Goal: Task Accomplishment & Management: Use online tool/utility

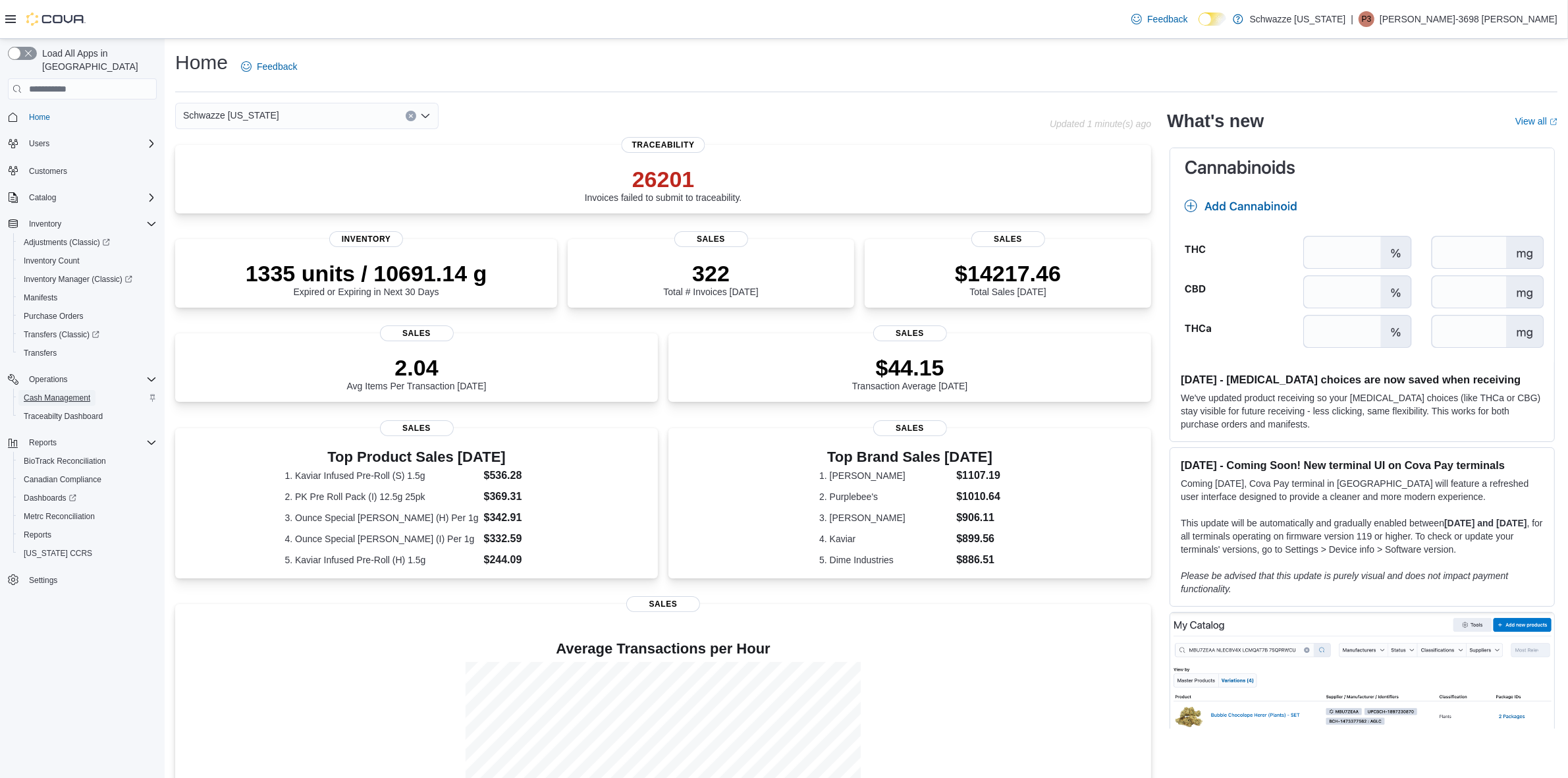
click at [76, 393] on span "Cash Management" at bounding box center [57, 398] width 67 height 11
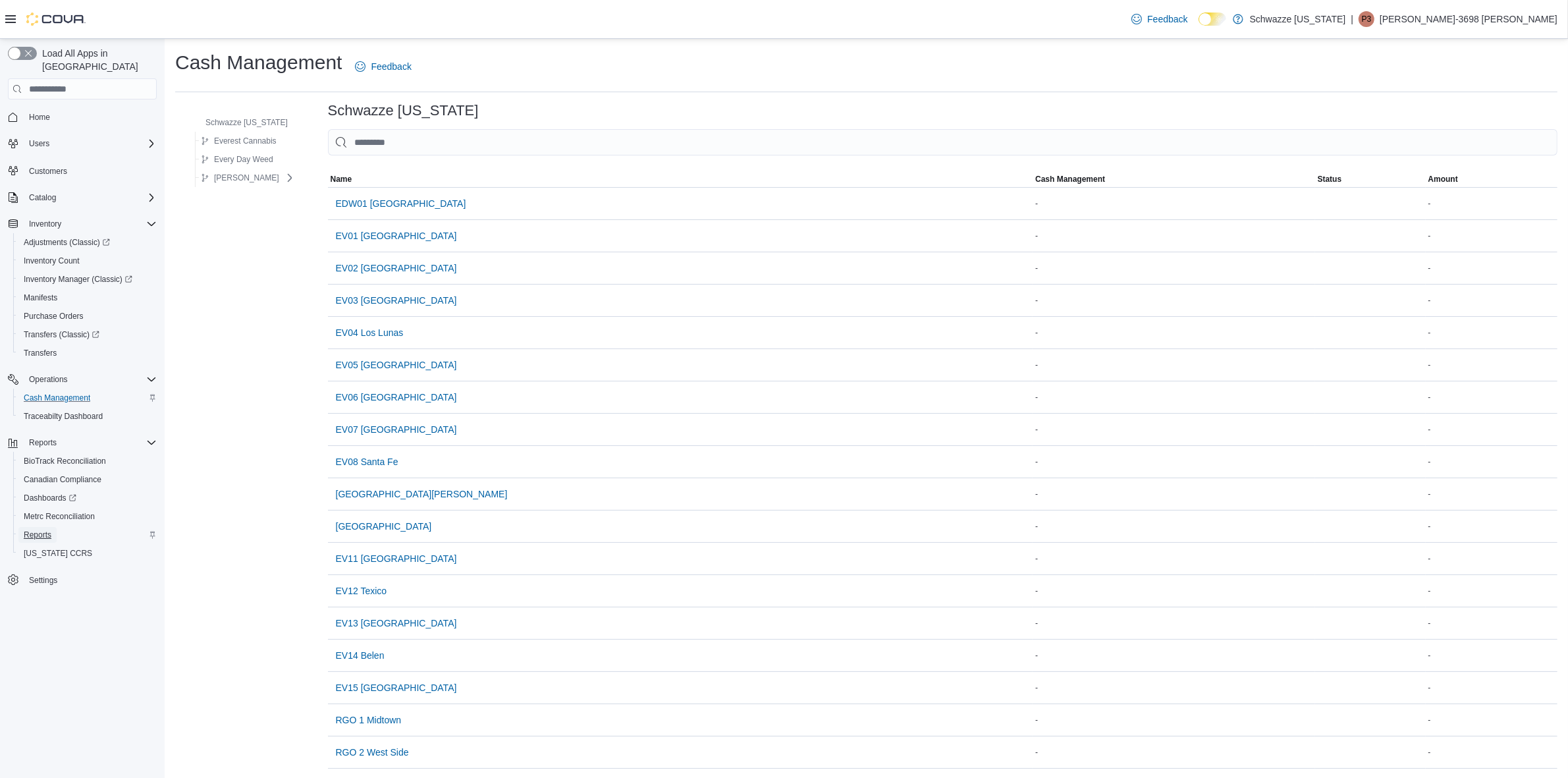
click at [46, 530] on span "Reports" at bounding box center [38, 535] width 28 height 11
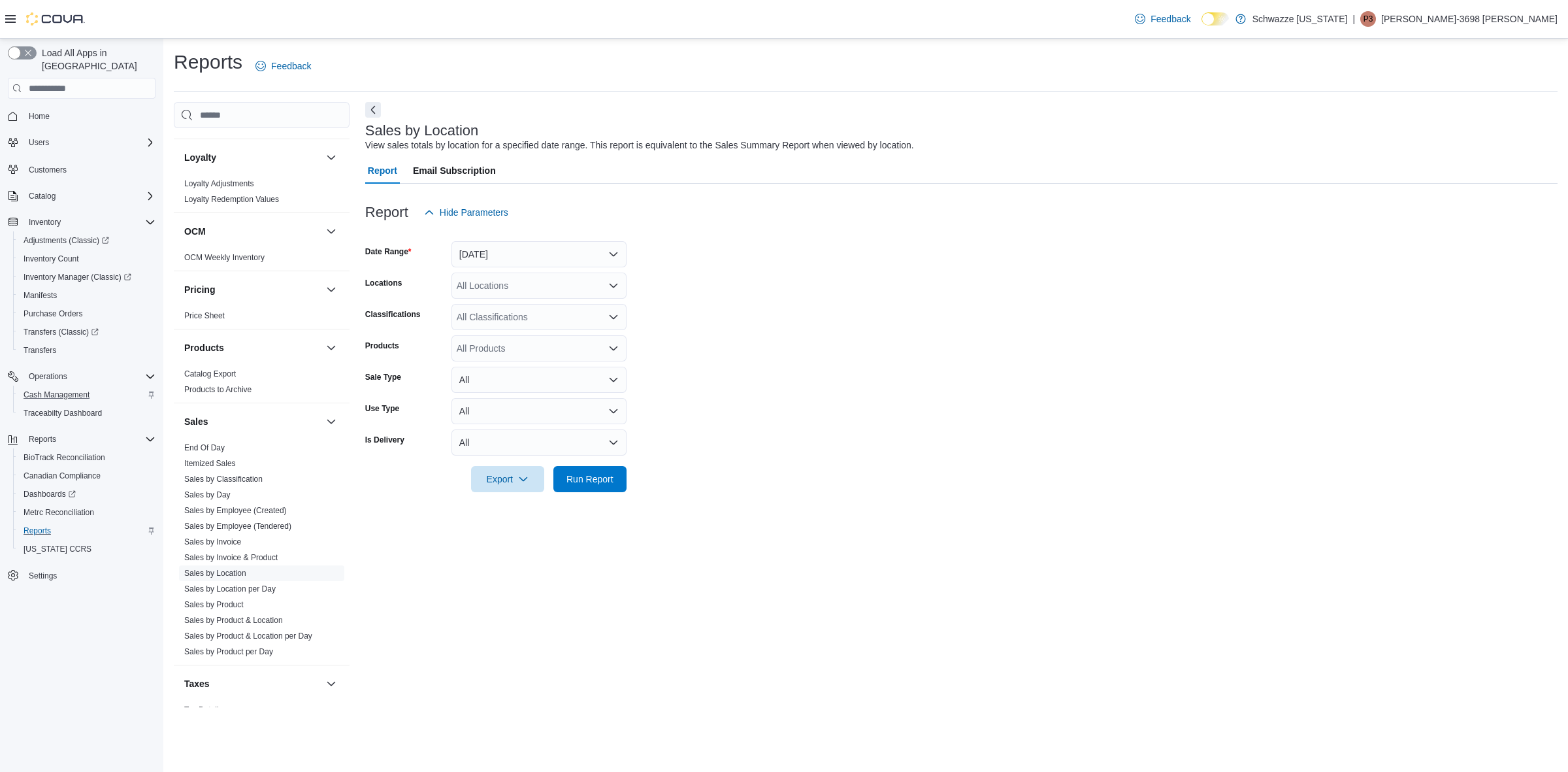
scroll to position [654, 0]
click at [257, 511] on link "Sales by Employee (Tendered)" at bounding box center [238, 509] width 107 height 9
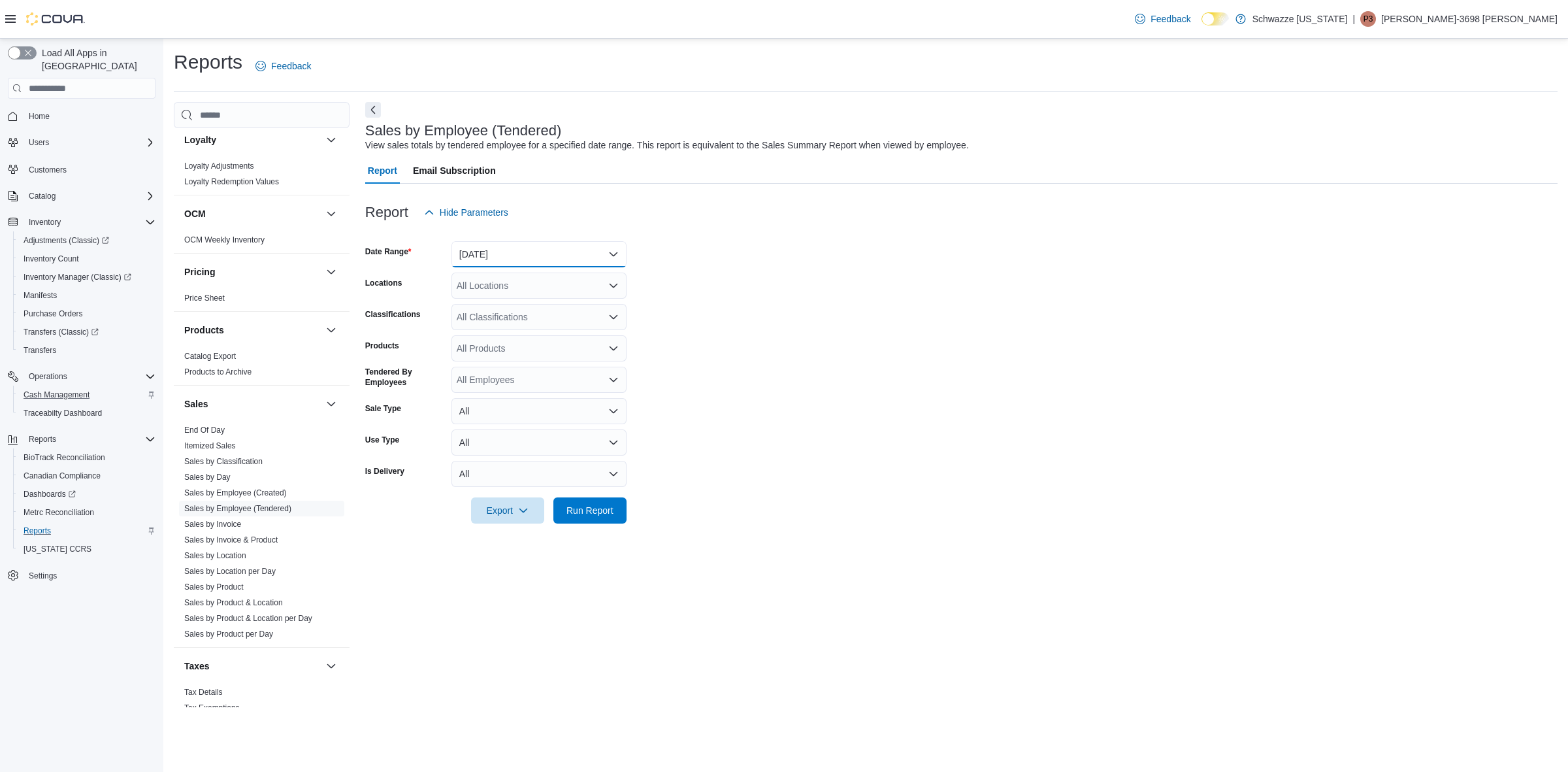
click at [556, 254] on button "[DATE]" at bounding box center [539, 254] width 175 height 26
click at [494, 299] on button "[DATE]" at bounding box center [539, 307] width 175 height 26
click at [613, 284] on icon "Open list of options" at bounding box center [613, 286] width 10 height 10
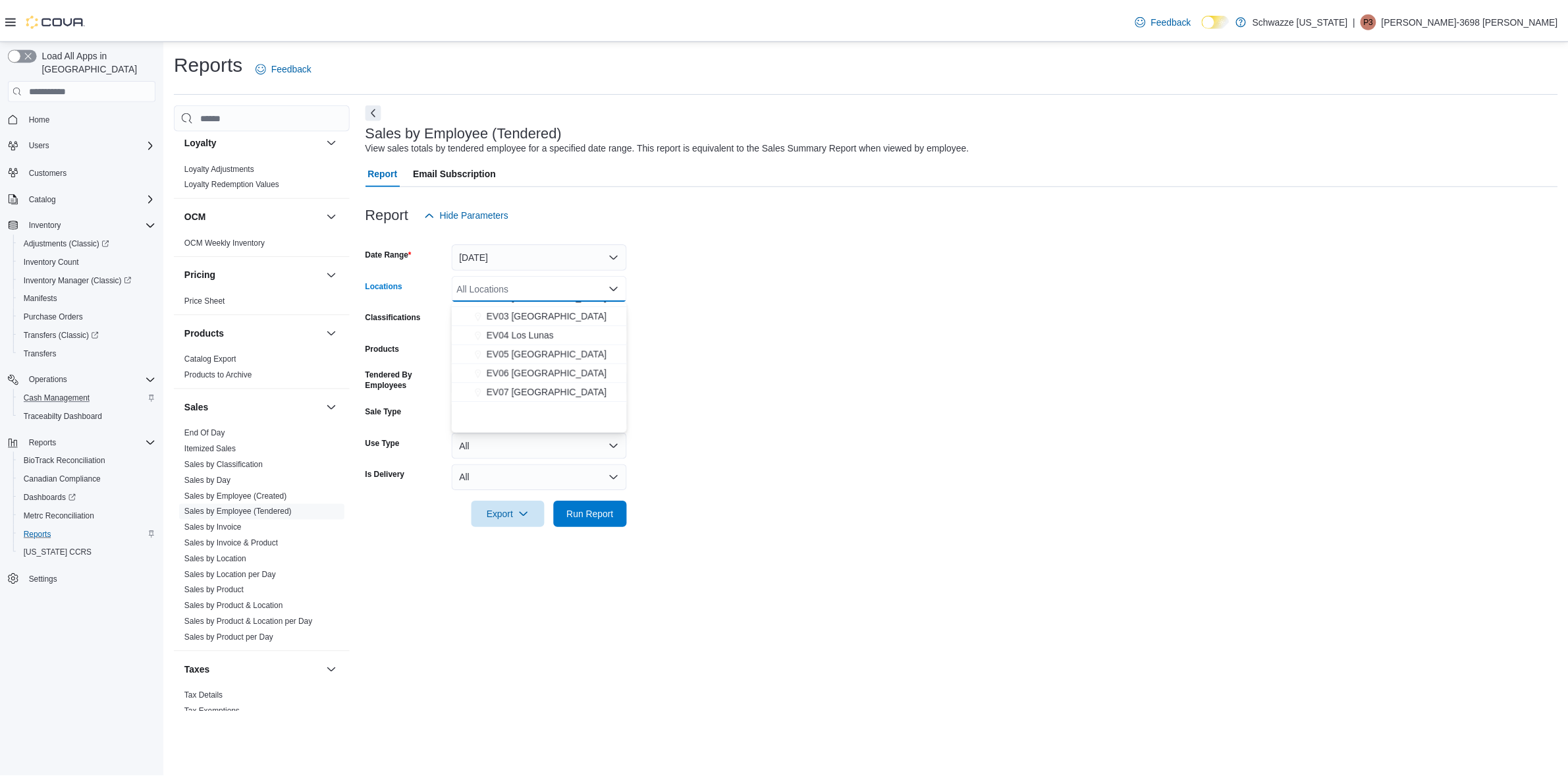
scroll to position [165, 0]
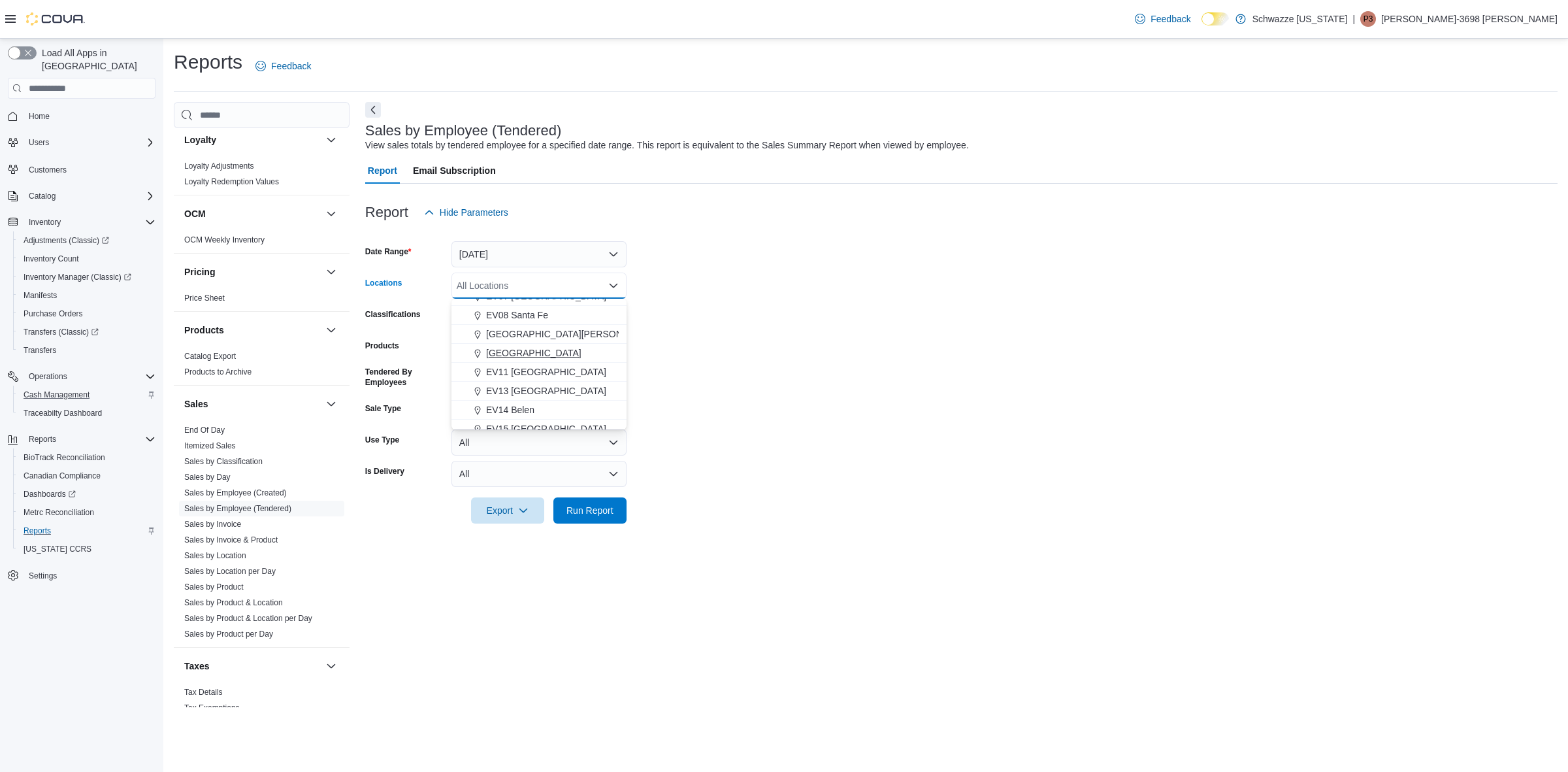
click at [527, 352] on span "[GEOGRAPHIC_DATA]" at bounding box center [534, 353] width 95 height 13
click at [792, 306] on form "Date Range [DATE] Locations EV10 [GEOGRAPHIC_DATA] Combo box. Selected. [GEOGRA…" at bounding box center [961, 375] width 1192 height 298
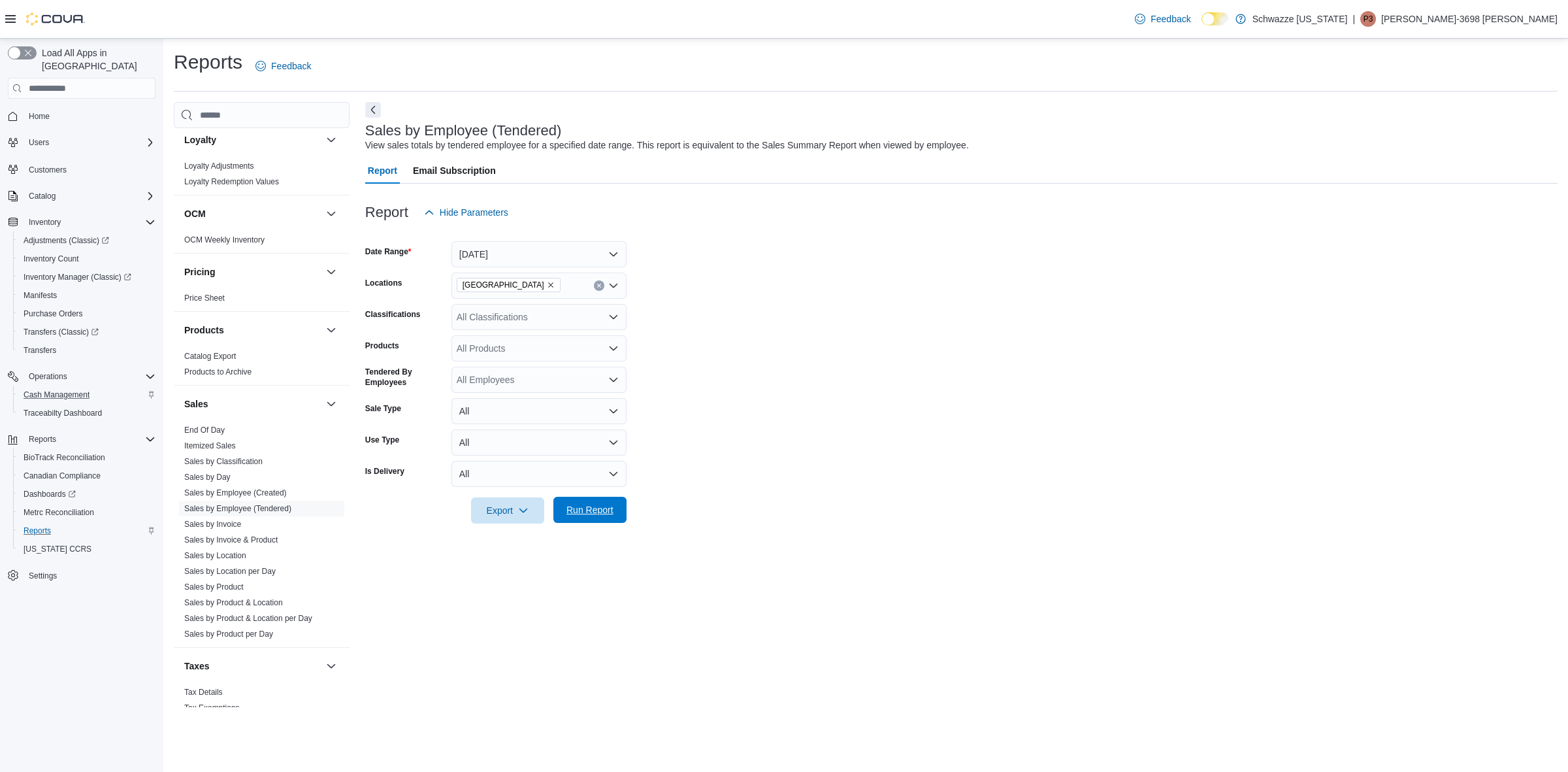
click at [598, 511] on span "Run Report" at bounding box center [590, 510] width 47 height 13
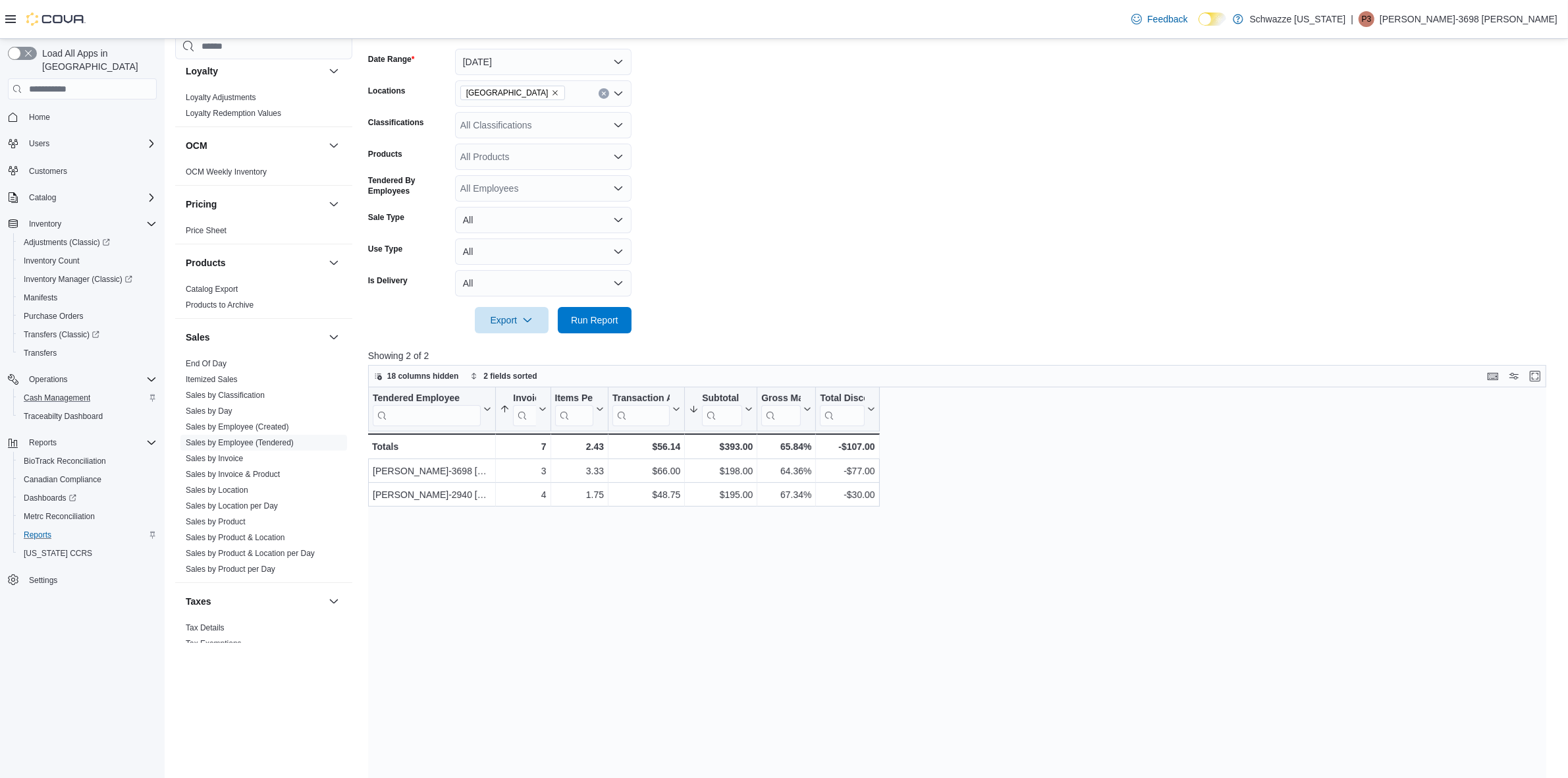
scroll to position [165, 0]
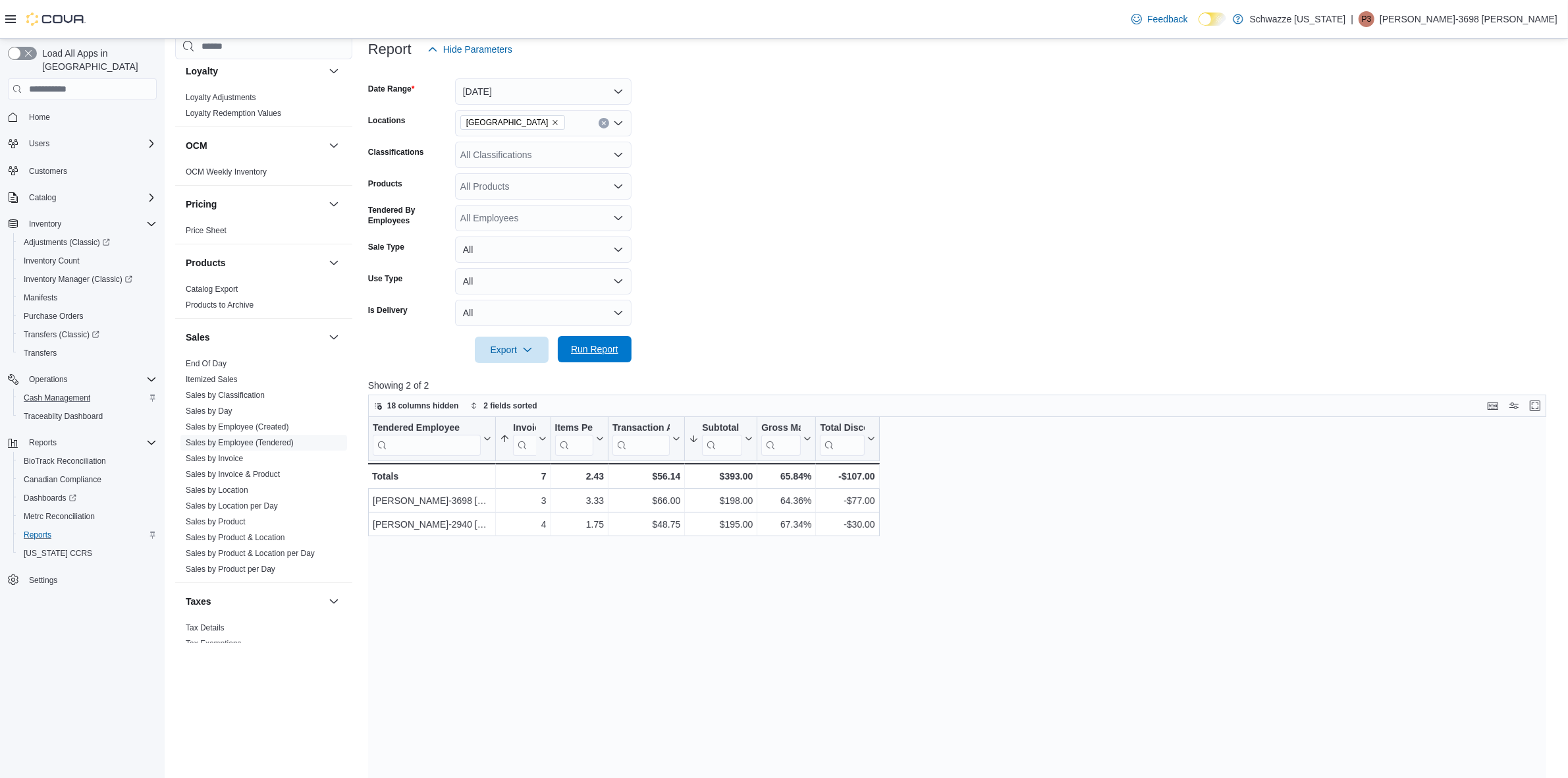
click at [617, 343] on span "Run Report" at bounding box center [595, 349] width 47 height 13
click at [587, 350] on span "Run Report" at bounding box center [595, 349] width 47 height 13
